Goal: Communication & Community: Answer question/provide support

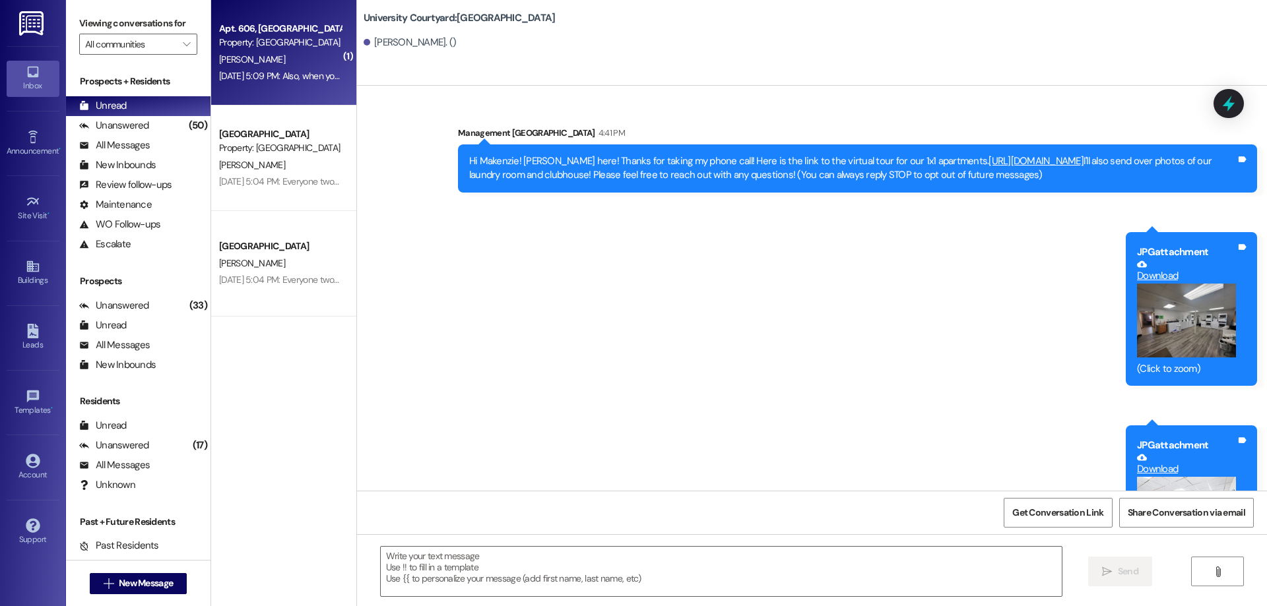
scroll to position [105, 0]
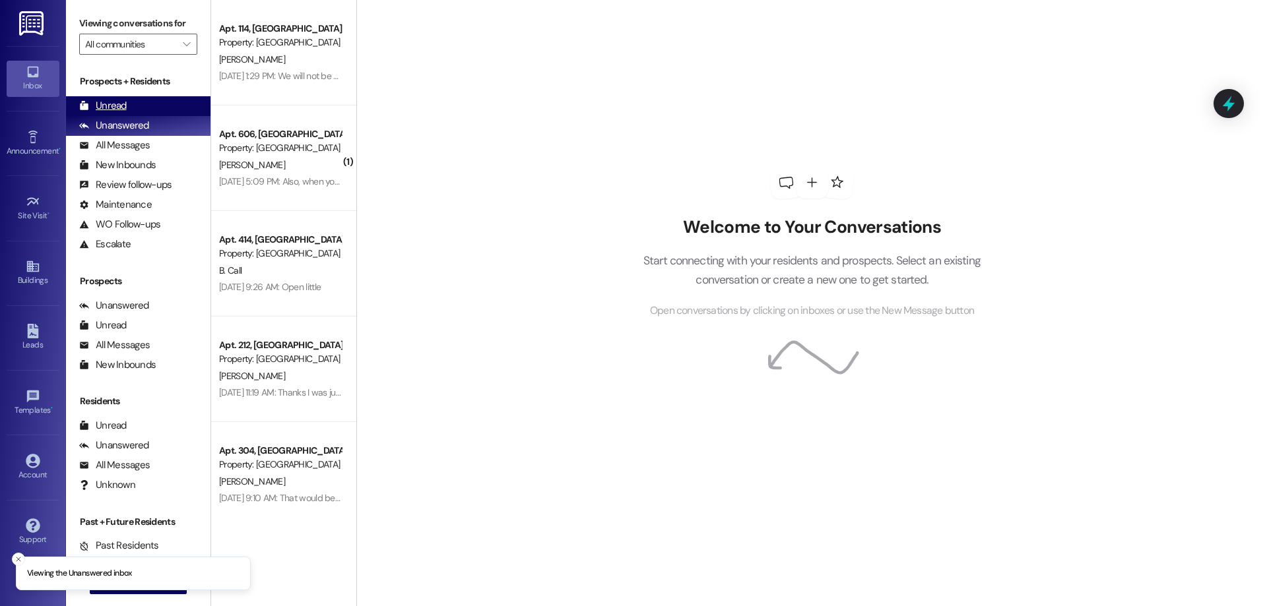
click at [146, 107] on div "Unread (0)" at bounding box center [138, 106] width 144 height 20
